Goal: Information Seeking & Learning: Learn about a topic

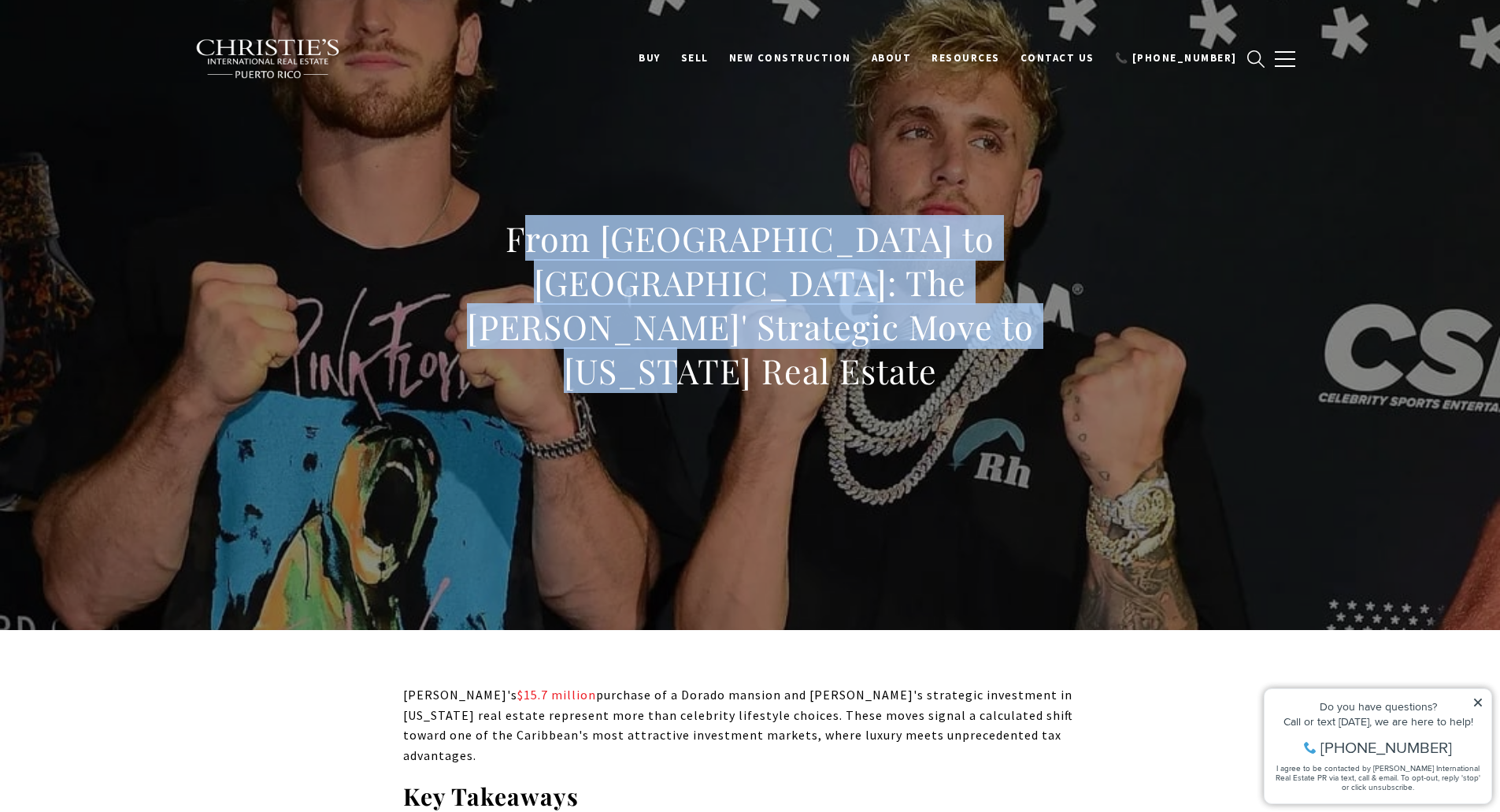
drag, startPoint x: 872, startPoint y: 366, endPoint x: 933, endPoint y: 388, distance: 64.8
click at [933, 388] on div "From [GEOGRAPHIC_DATA] to [GEOGRAPHIC_DATA]: The [PERSON_NAME]' Strategic Move …" at bounding box center [750, 314] width 1102 height 472
click at [933, 388] on div "From [GEOGRAPHIC_DATA] to [GEOGRAPHIC_DATA]: The [PERSON_NAME]' Strategic Move …" at bounding box center [750, 315] width 694 height 197
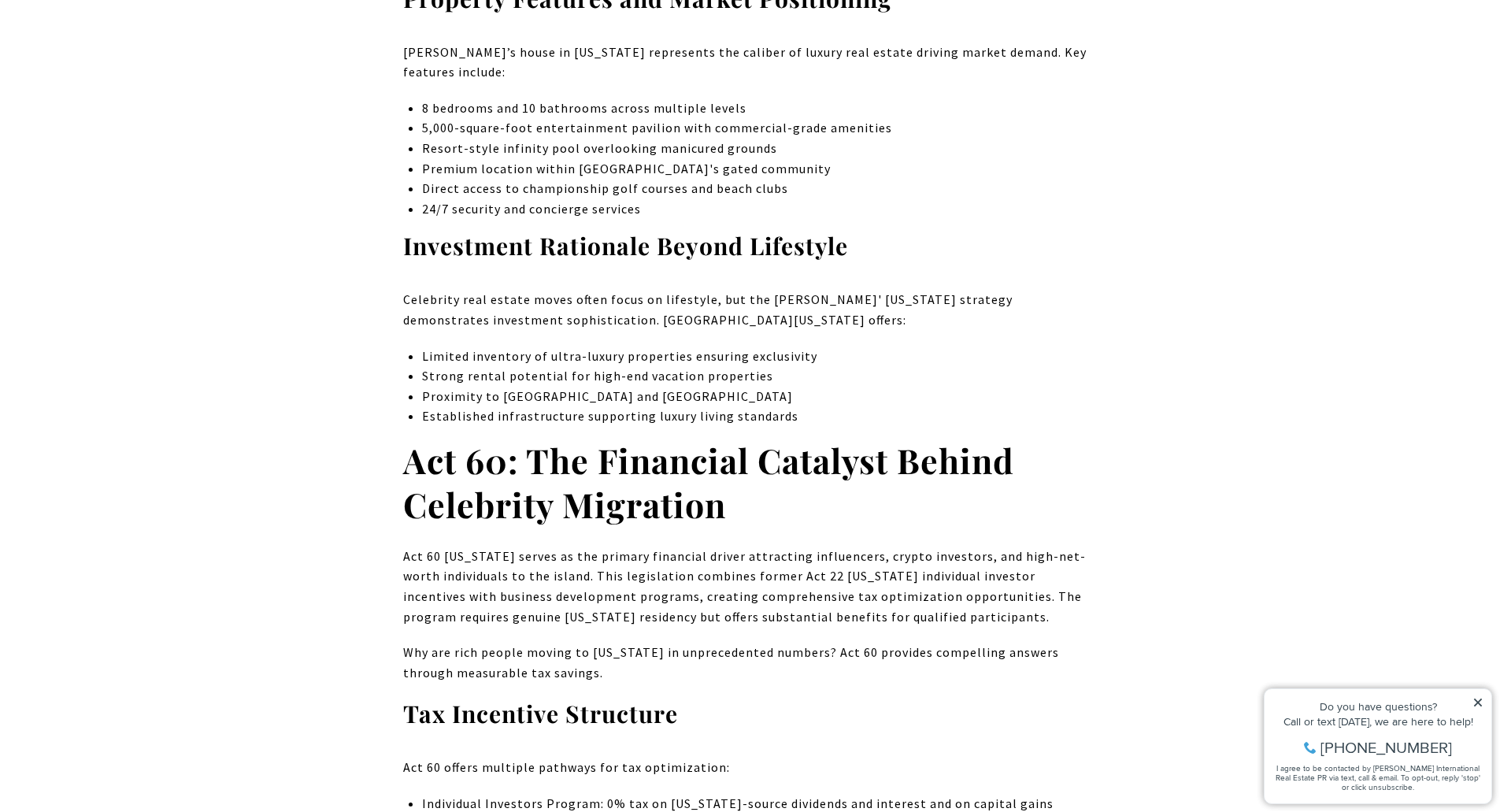
scroll to position [1338, 0]
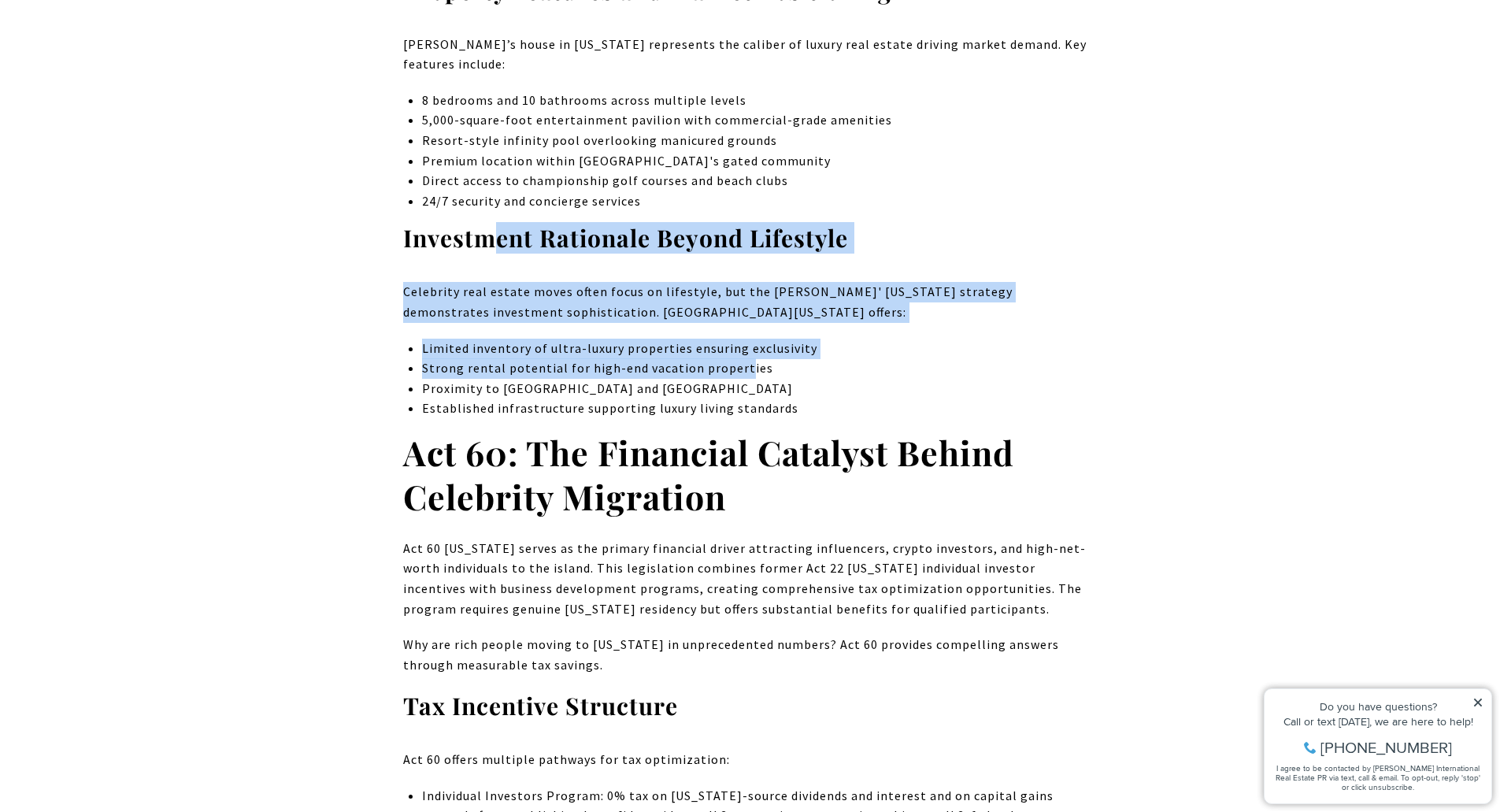
drag, startPoint x: 503, startPoint y: 190, endPoint x: 740, endPoint y: 333, distance: 276.8
click at [740, 358] on p "Strong rental potential for high-end vacation properties" at bounding box center [759, 368] width 675 height 20
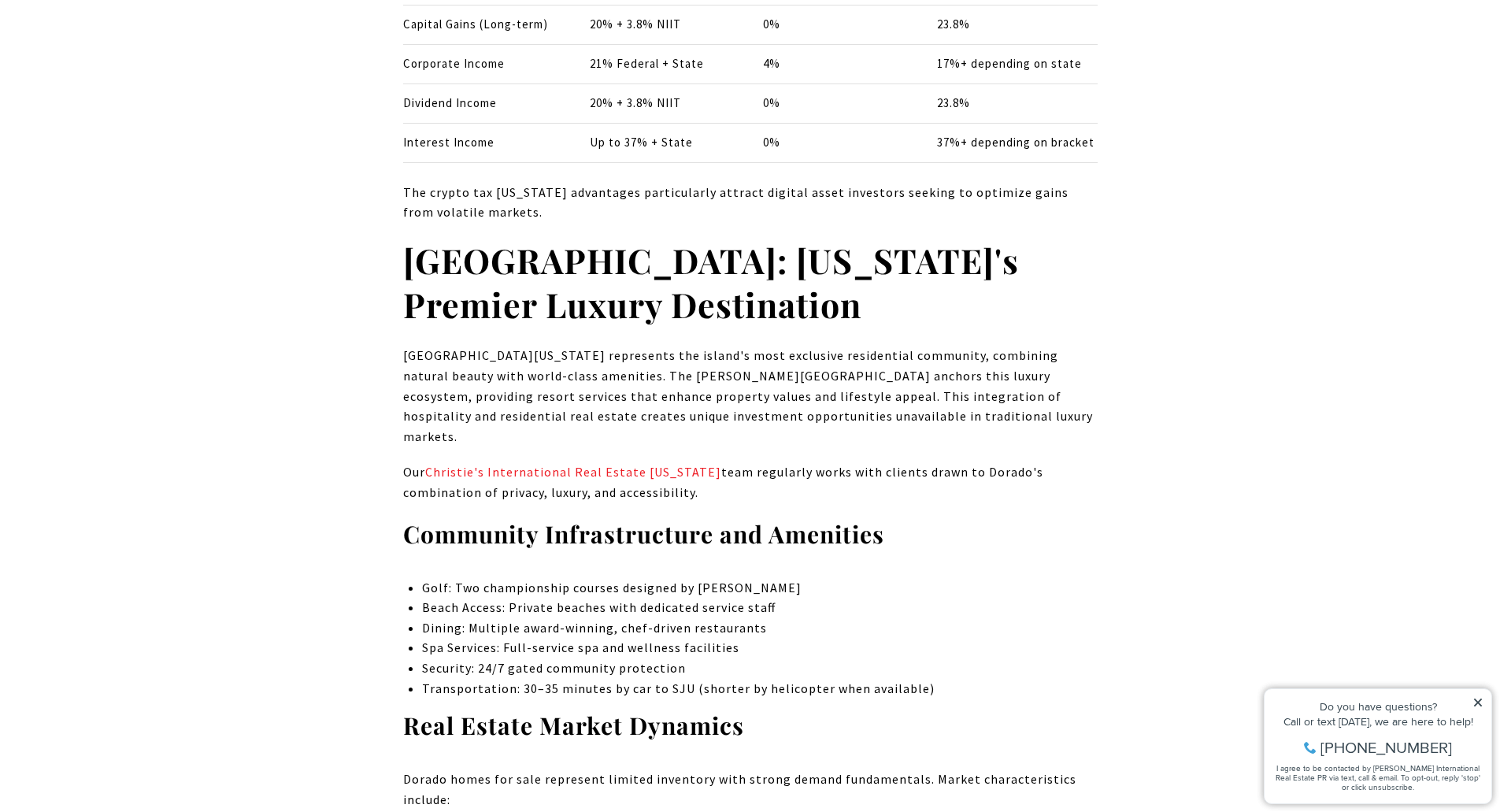
scroll to position [2598, 0]
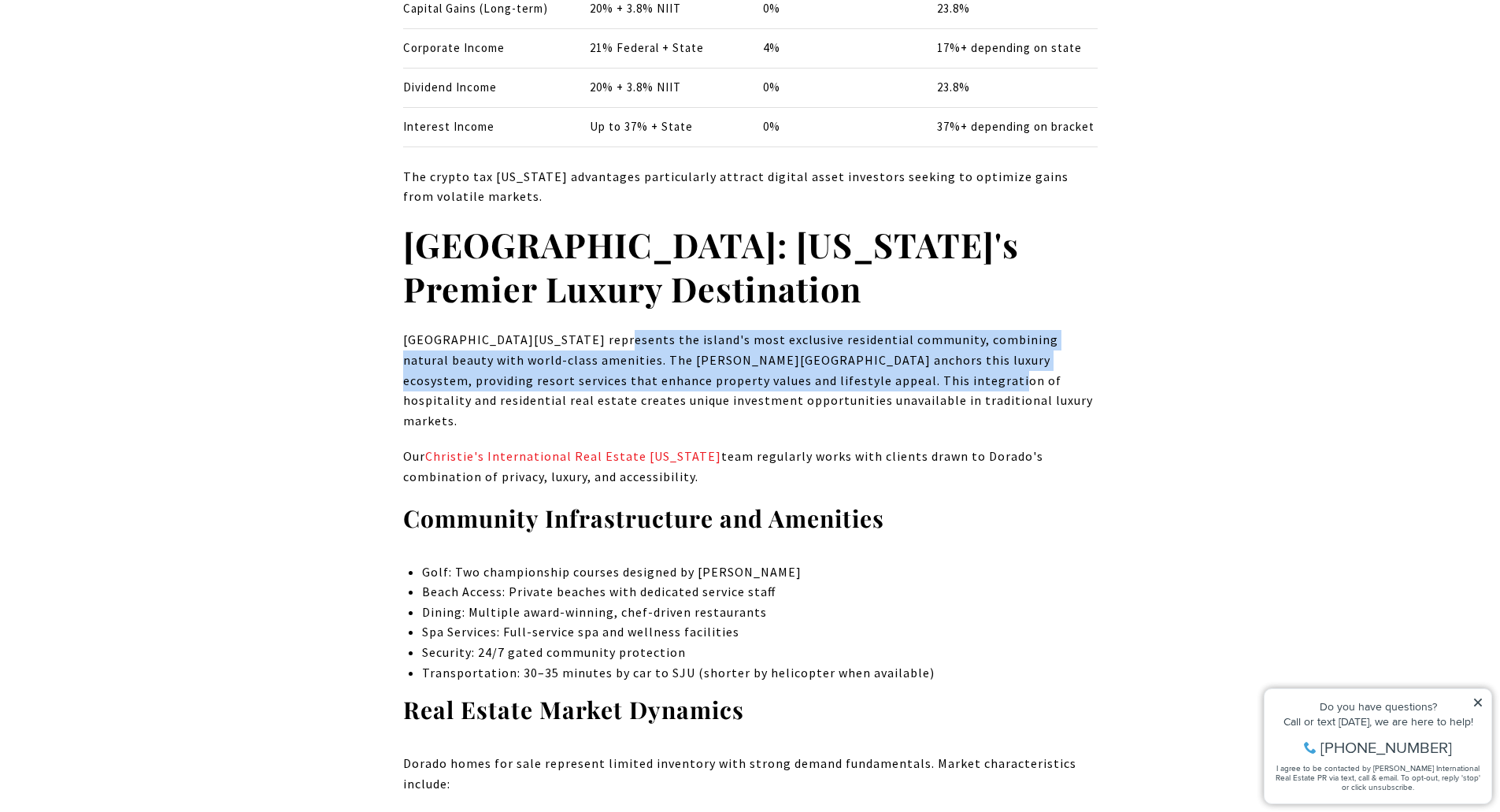
drag, startPoint x: 752, startPoint y: 337, endPoint x: 836, endPoint y: 350, distance: 85.0
click at [836, 350] on p "[GEOGRAPHIC_DATA][US_STATE] represents the island's most exclusive residential …" at bounding box center [750, 380] width 694 height 101
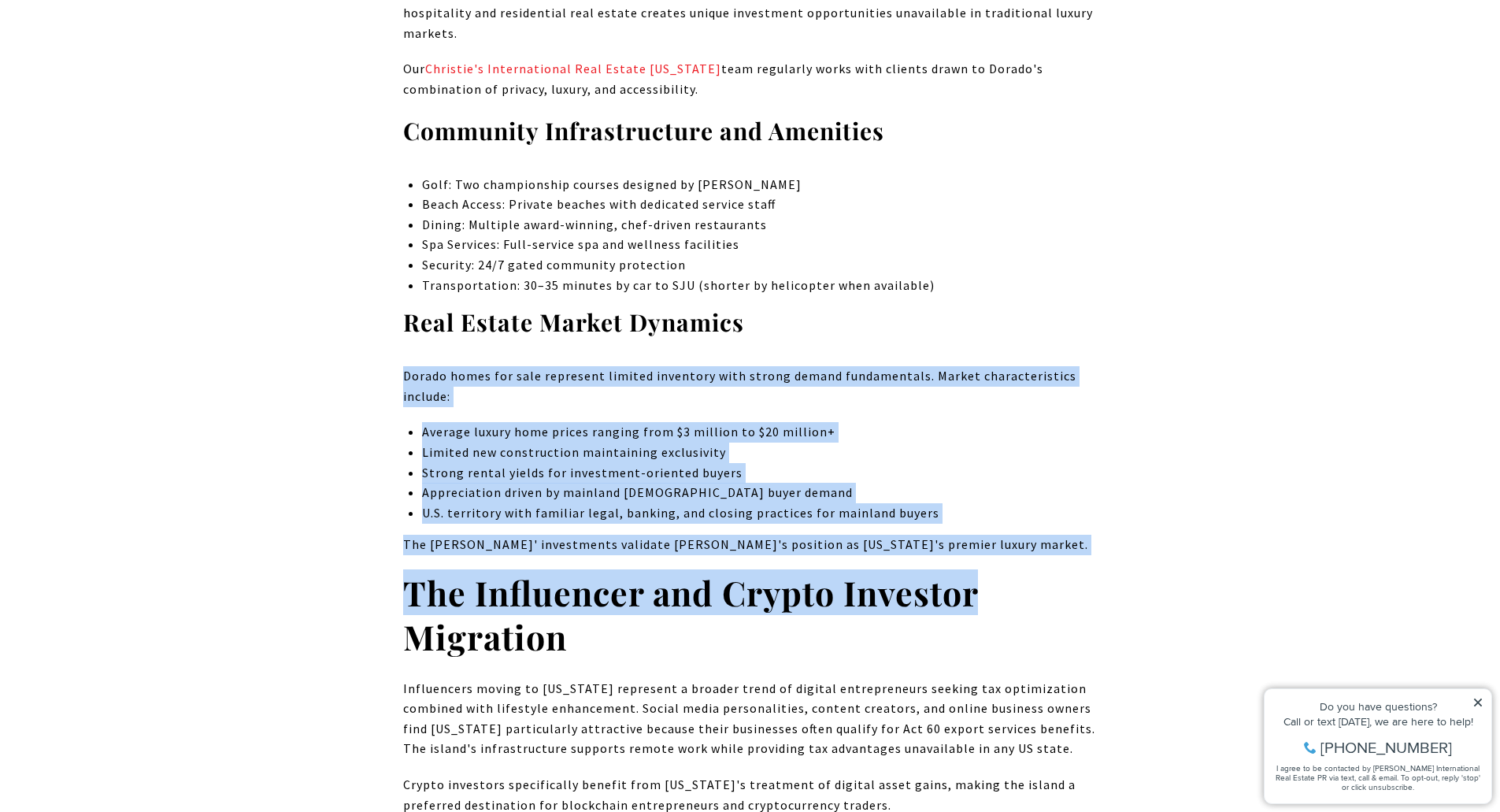
scroll to position [2991, 0]
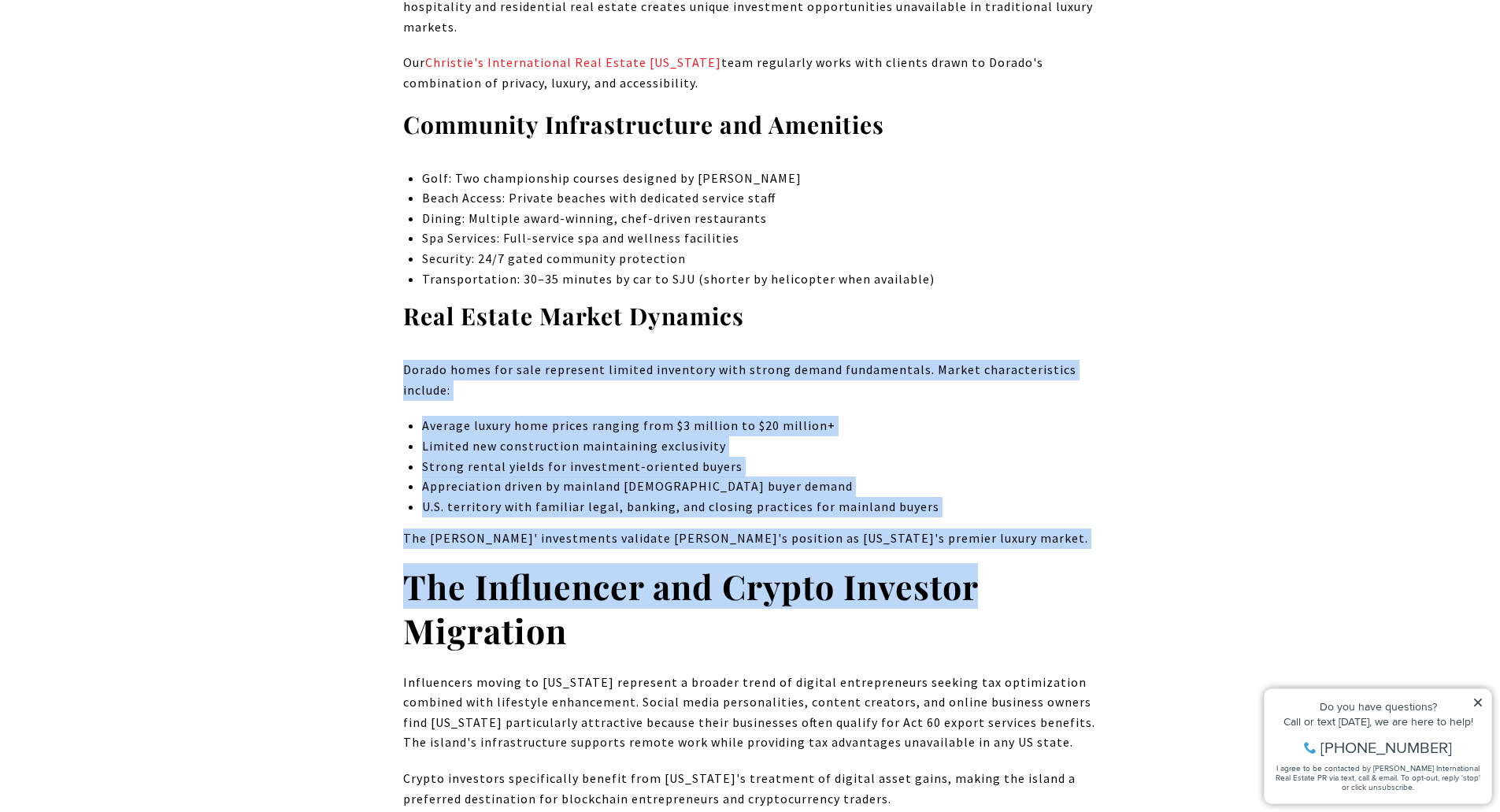
drag, startPoint x: 887, startPoint y: 348, endPoint x: 1051, endPoint y: 511, distance: 231.2
click at [1051, 528] on p "The [PERSON_NAME]' investments validate [PERSON_NAME]'s position as [US_STATE]'…" at bounding box center [750, 538] width 694 height 20
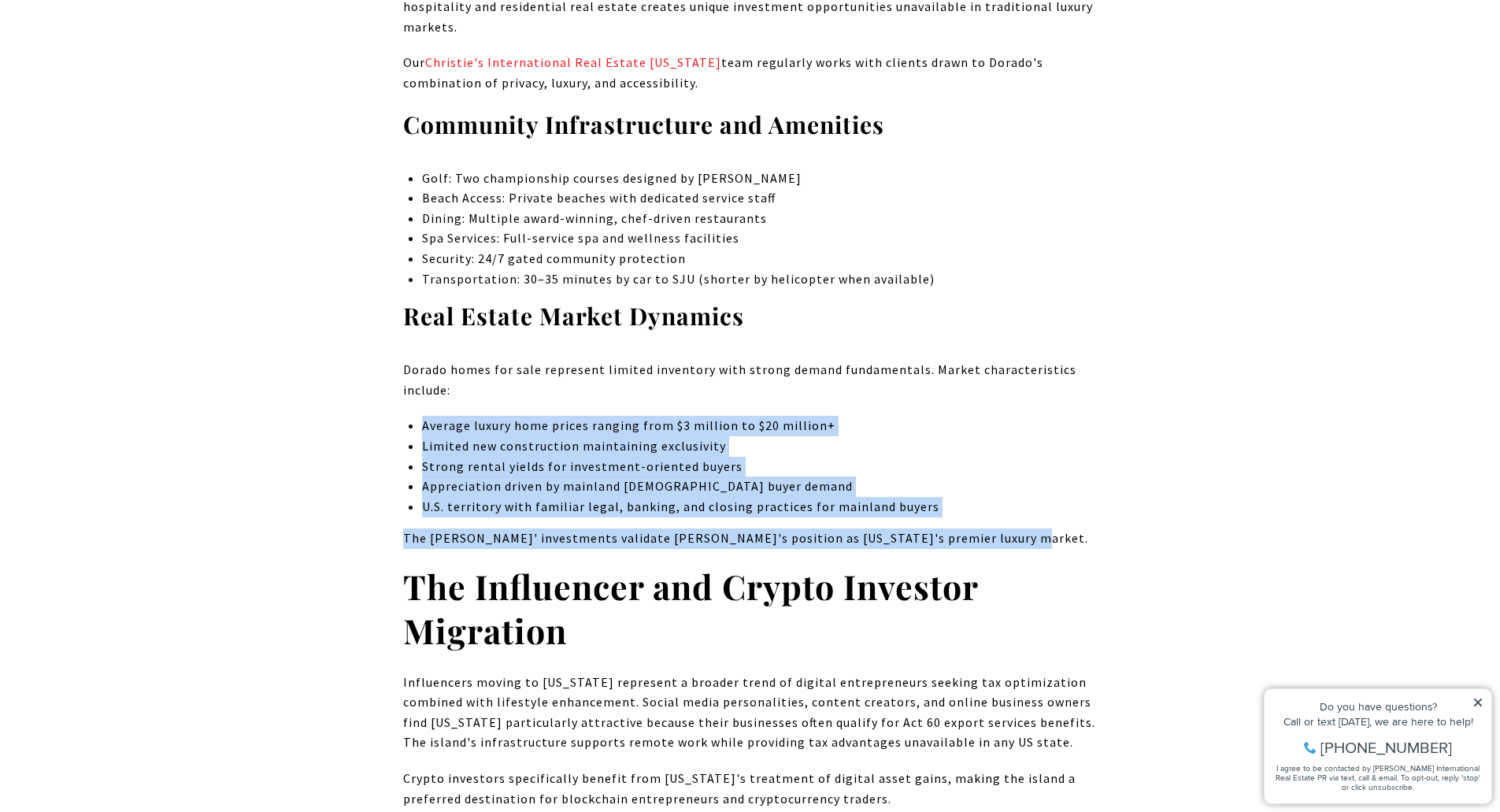
drag, startPoint x: 810, startPoint y: 377, endPoint x: 611, endPoint y: 330, distance: 204.5
click at [613, 360] on p "Dorado homes for sale represent limited inventory with strong demand fundamenta…" at bounding box center [750, 380] width 694 height 40
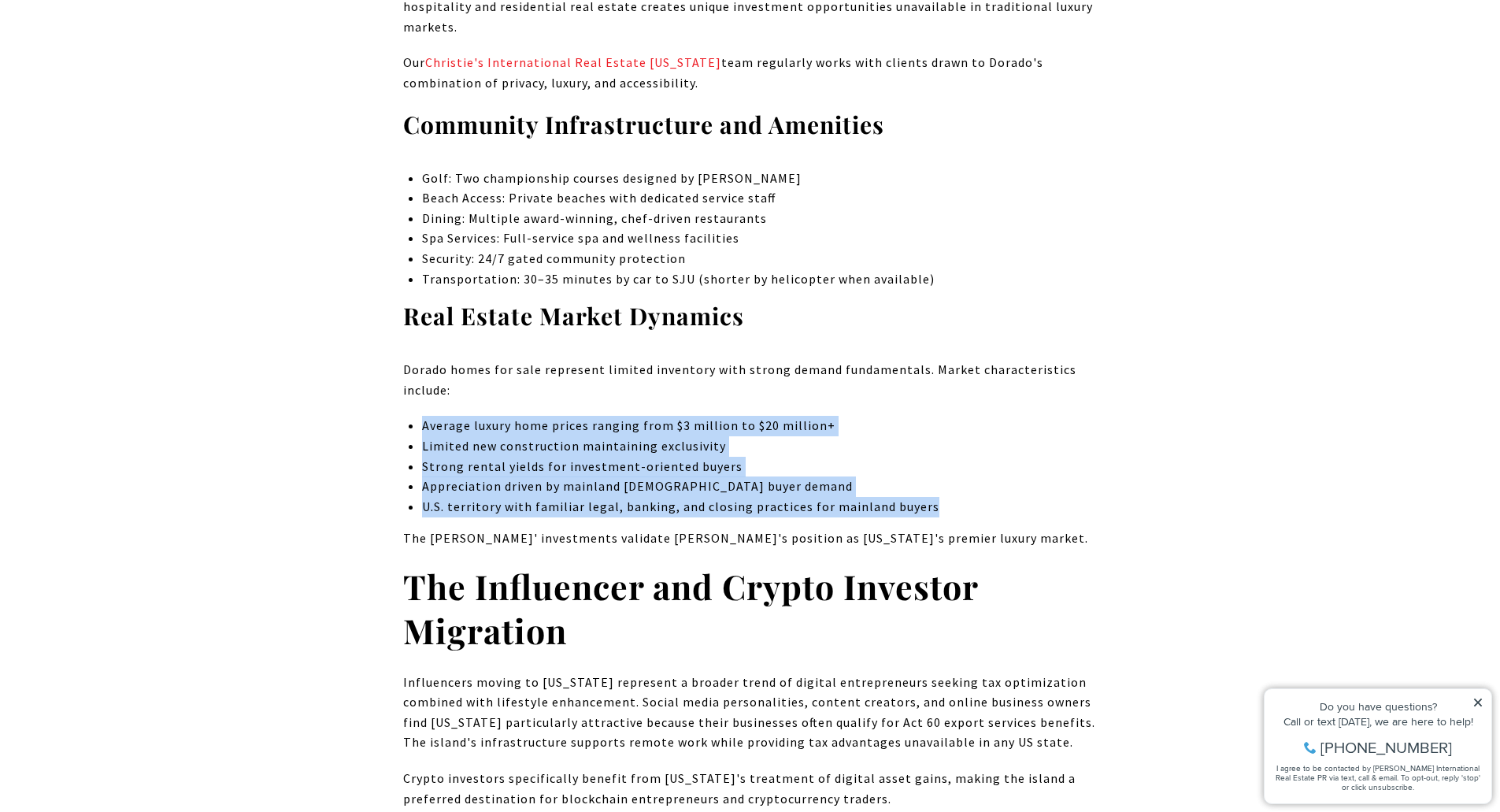
drag, startPoint x: 911, startPoint y: 420, endPoint x: 997, endPoint y: 438, distance: 87.9
click at [998, 497] on p "U.S. territory with familiar legal, banking, and closing practices for mainland…" at bounding box center [759, 507] width 675 height 20
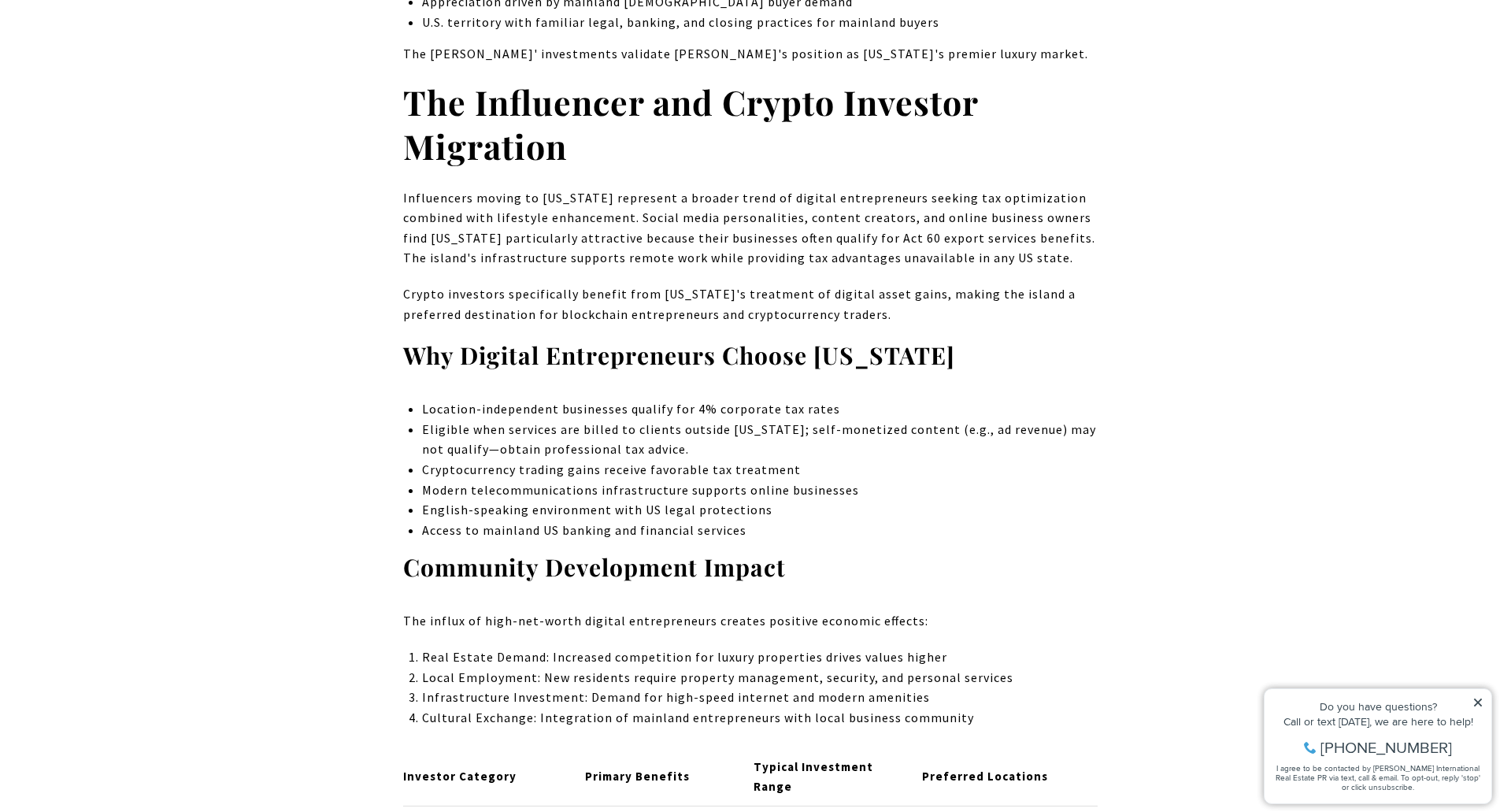
scroll to position [3857, 0]
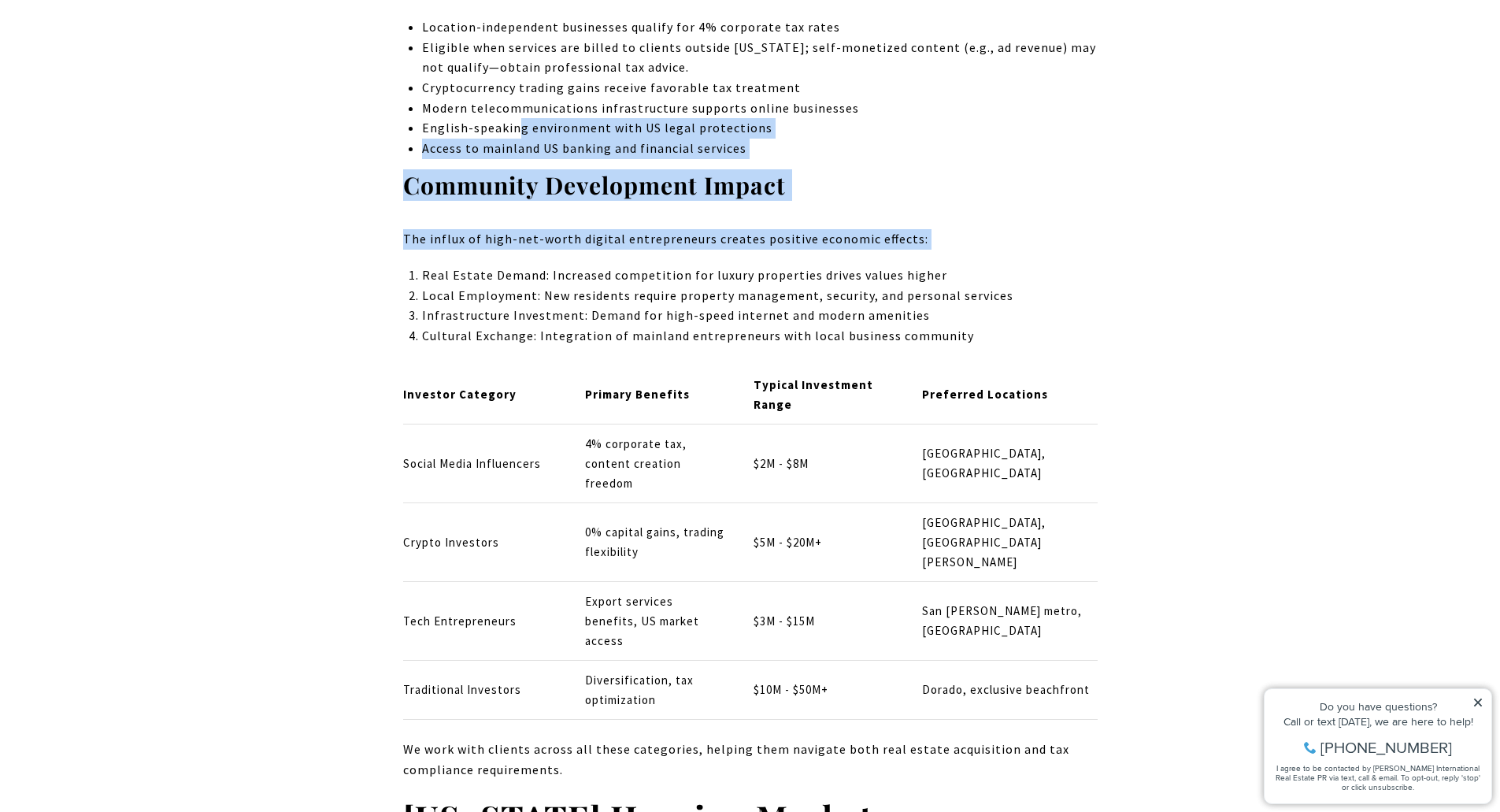
drag, startPoint x: 867, startPoint y: 189, endPoint x: 517, endPoint y: 65, distance: 371.3
click at [517, 118] on p "English-speaking environment with US legal protections" at bounding box center [759, 128] width 675 height 20
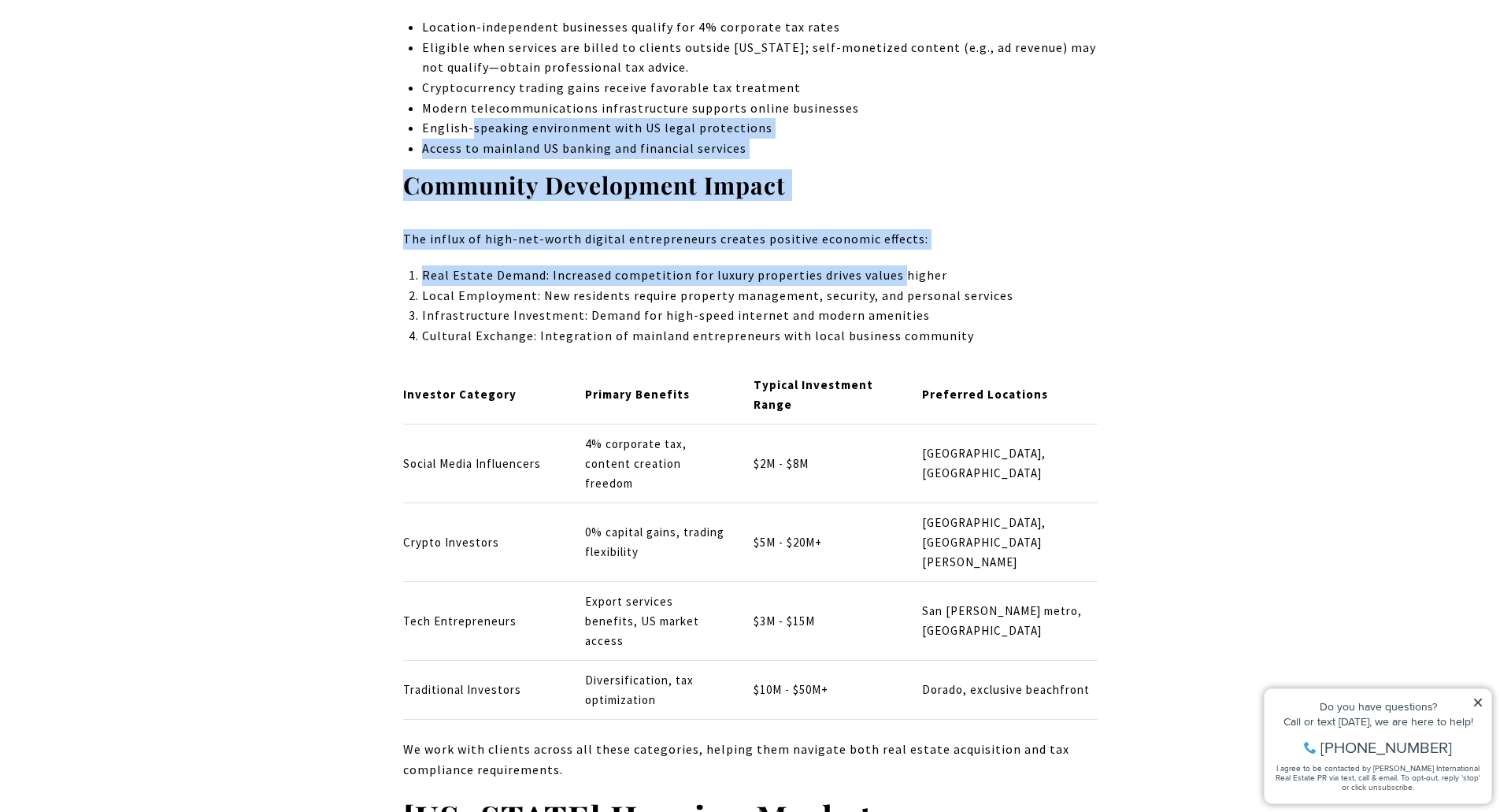
drag, startPoint x: 517, startPoint y: 65, endPoint x: 892, endPoint y: 215, distance: 403.9
click at [895, 266] on p "Real Estate Demand: Increased competition for luxury properties drives values h…" at bounding box center [759, 275] width 675 height 20
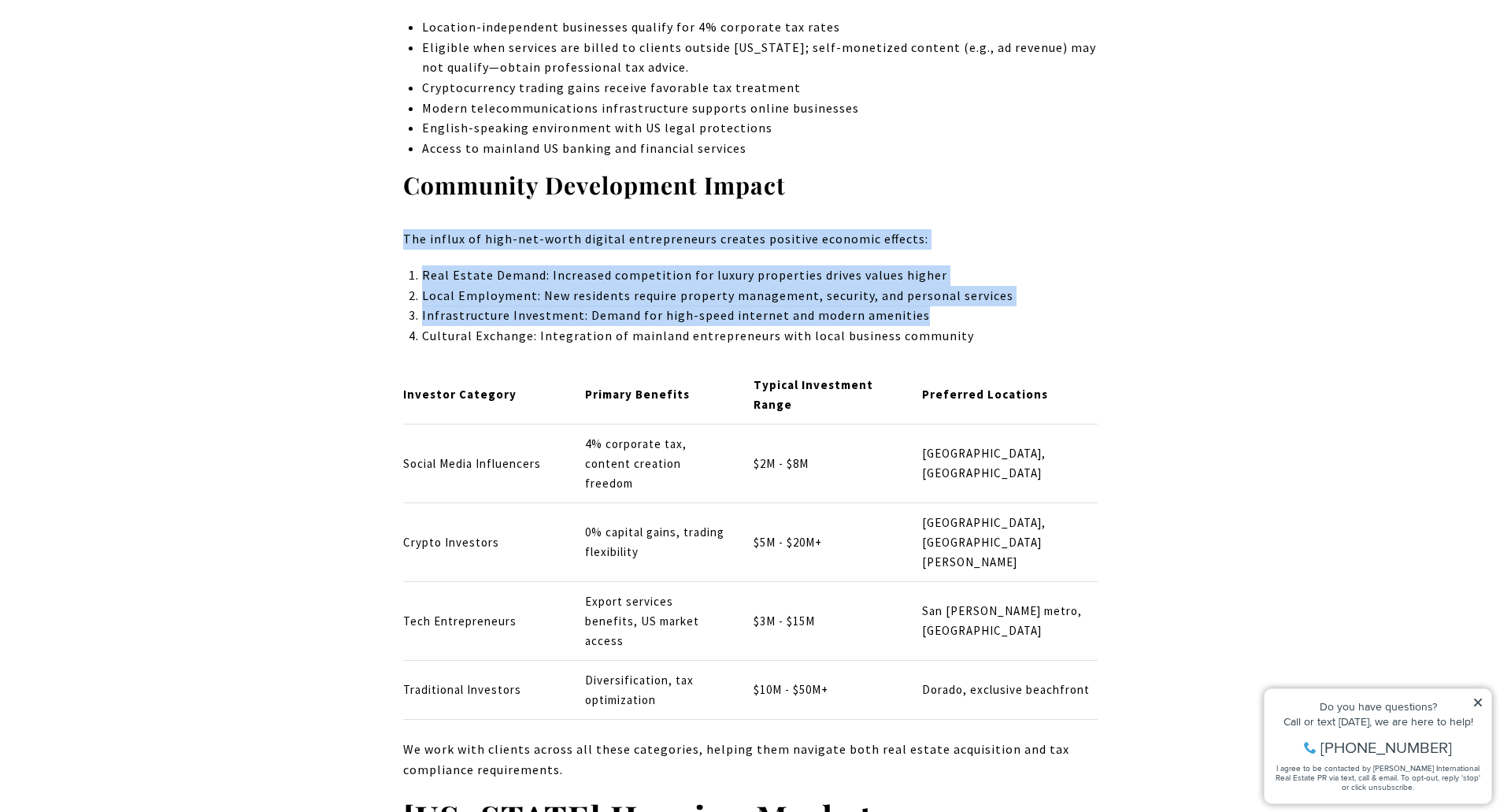
drag, startPoint x: 982, startPoint y: 260, endPoint x: 377, endPoint y: 172, distance: 611.4
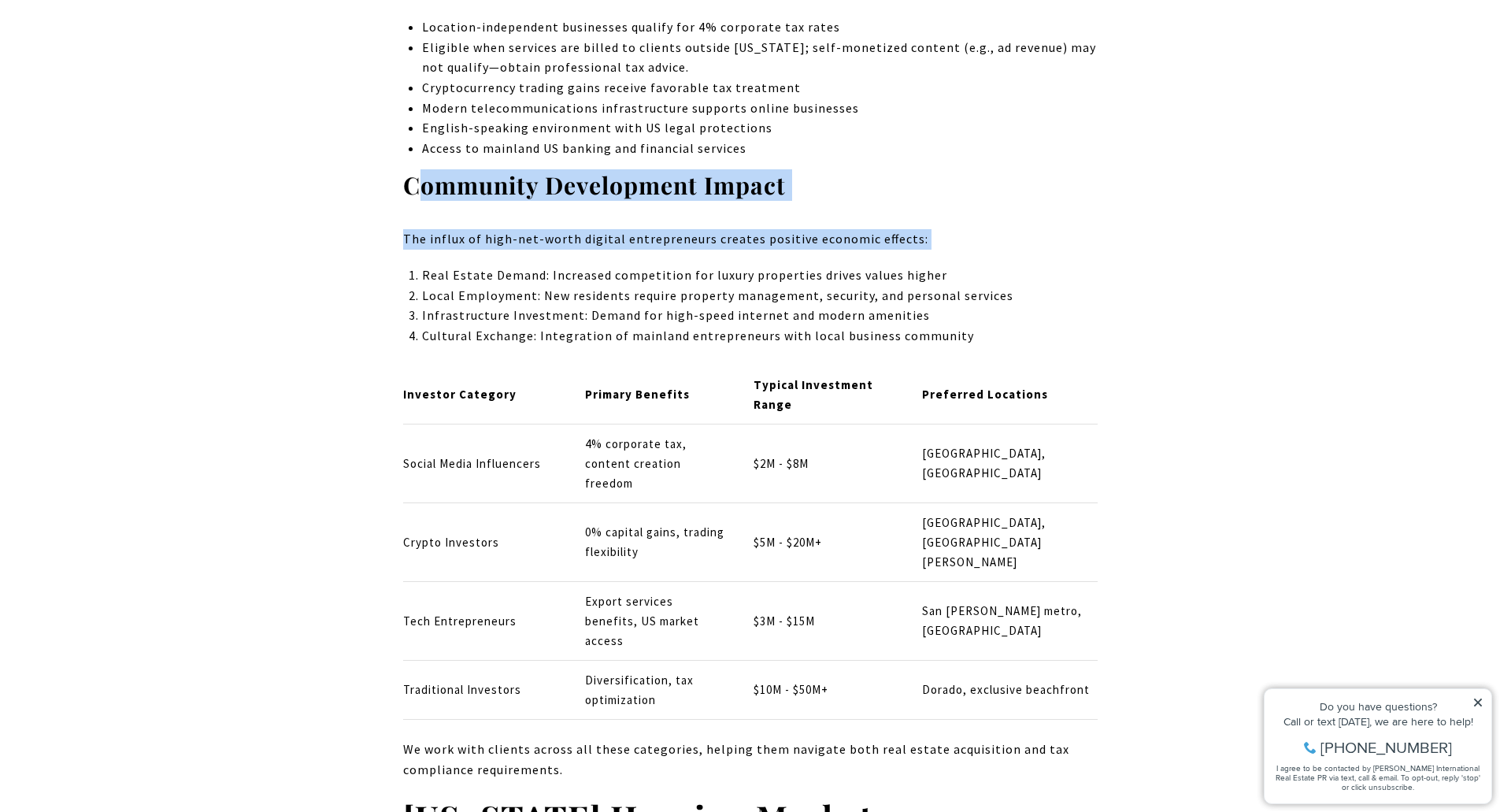
drag, startPoint x: 417, startPoint y: 120, endPoint x: 947, endPoint y: 198, distance: 535.7
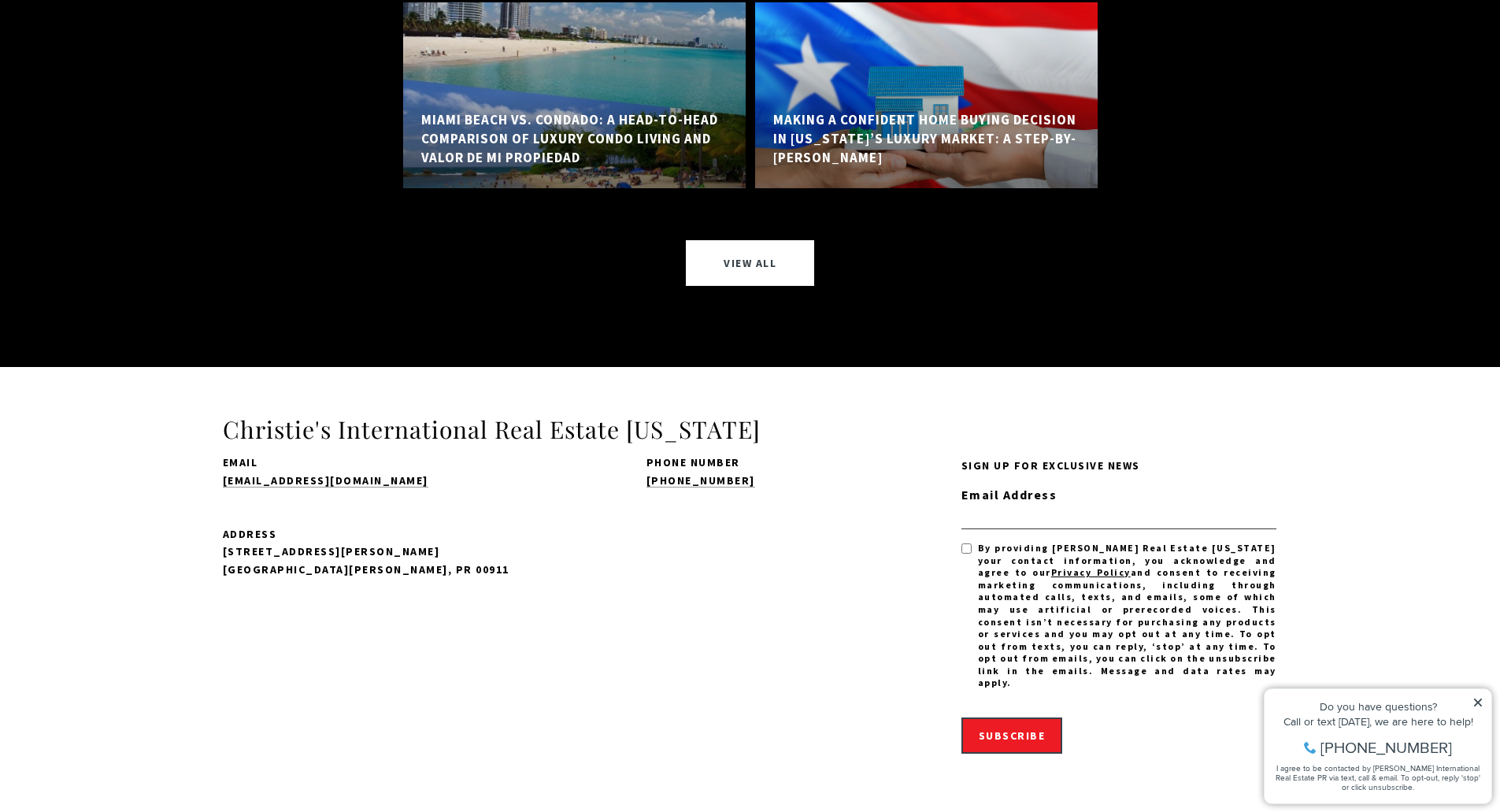
scroll to position [9996, 0]
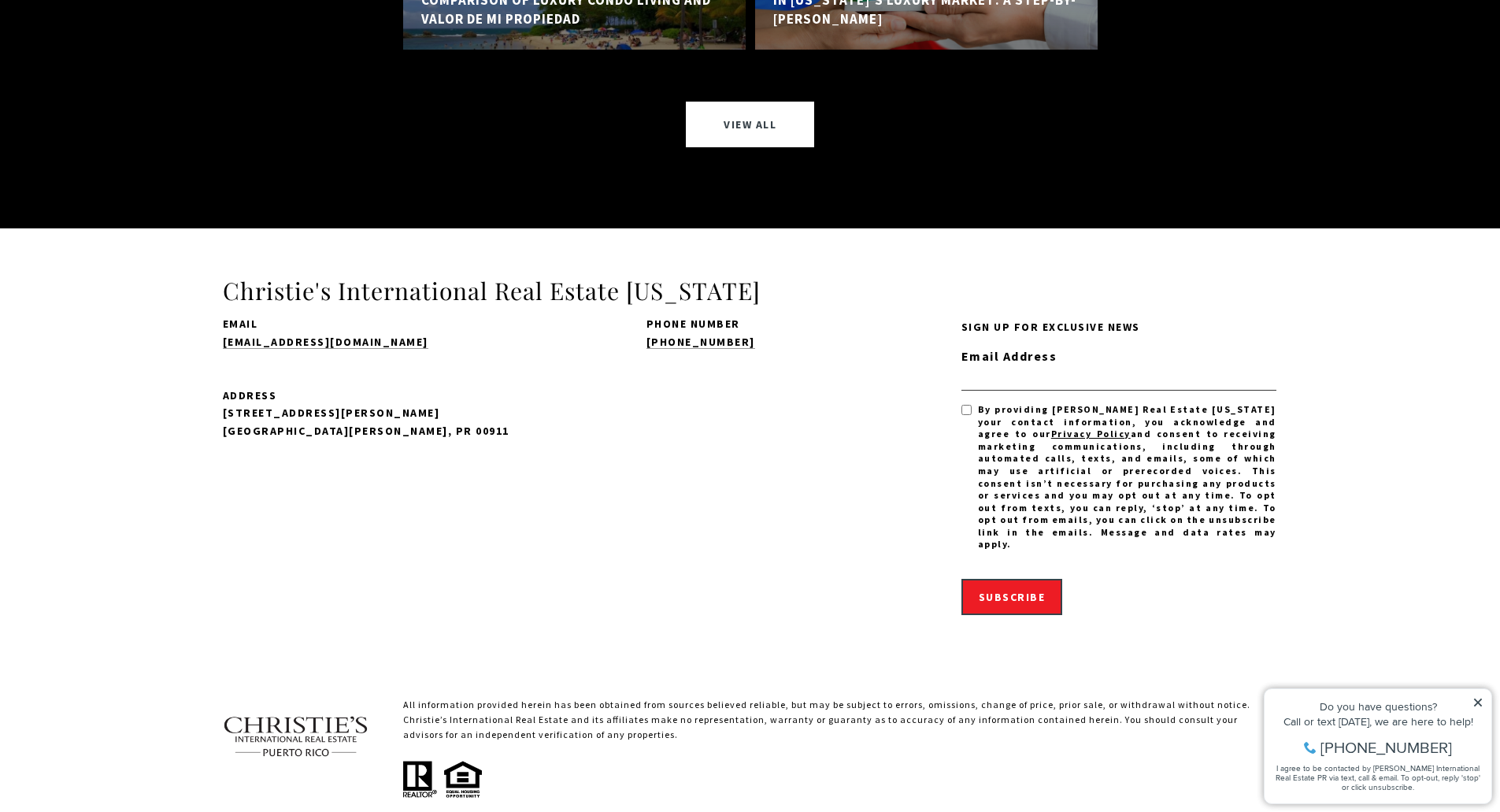
drag, startPoint x: 1000, startPoint y: 161, endPoint x: 1229, endPoint y: 384, distance: 319.6
click at [1229, 384] on div "Christie's International Real Estate [US_STATE] Email [EMAIL_ADDRESS][DOMAIN_NA…" at bounding box center [750, 607] width 1133 height 663
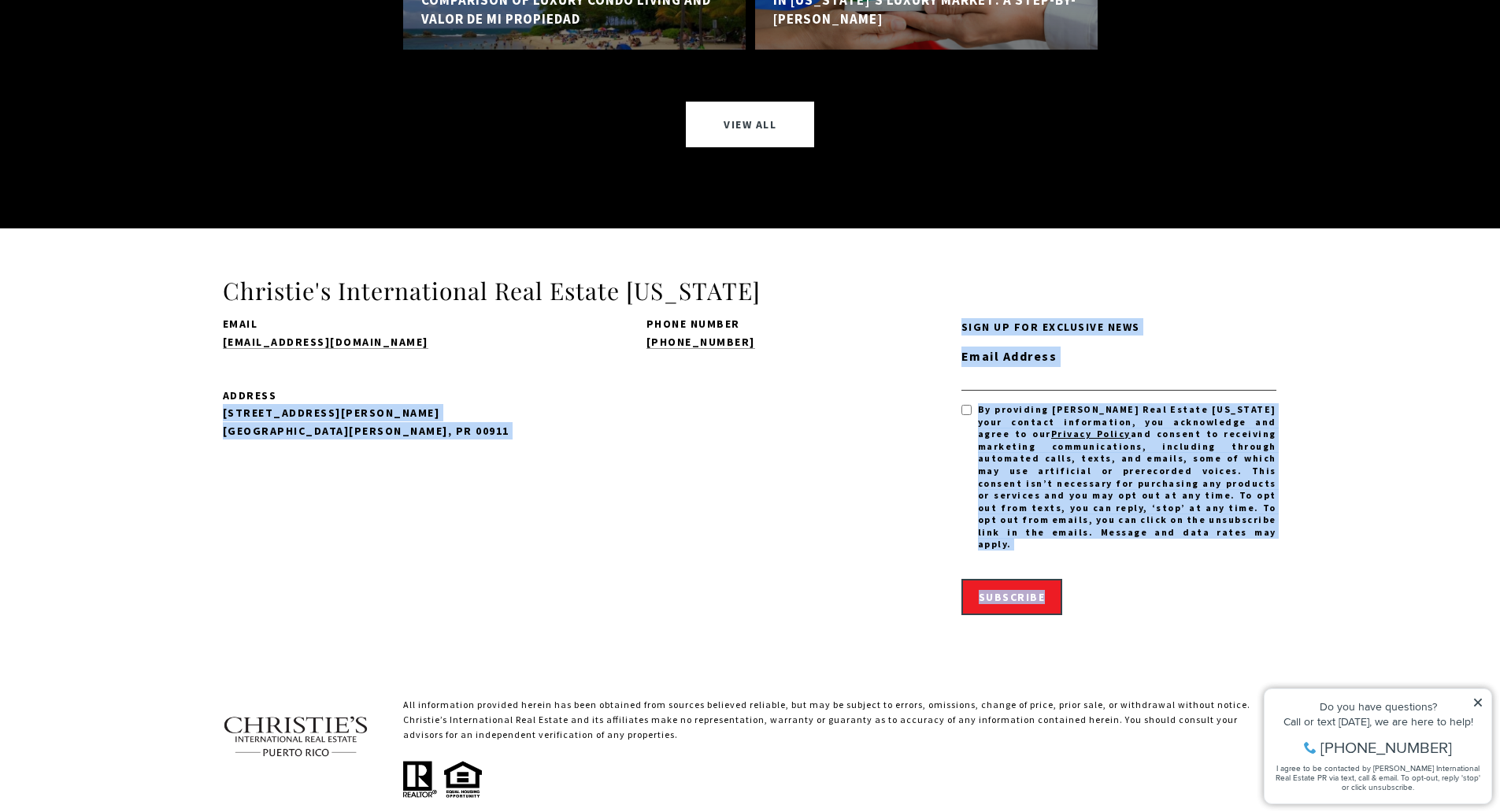
drag, startPoint x: 1237, startPoint y: 401, endPoint x: 869, endPoint y: 233, distance: 404.5
click at [871, 318] on div "Email [EMAIL_ADDRESS][DOMAIN_NAME] Phone Number [PHONE_NUMBER] Address [STREET_…" at bounding box center [750, 491] width 1055 height 347
